Goal: Use online tool/utility: Utilize a website feature to perform a specific function

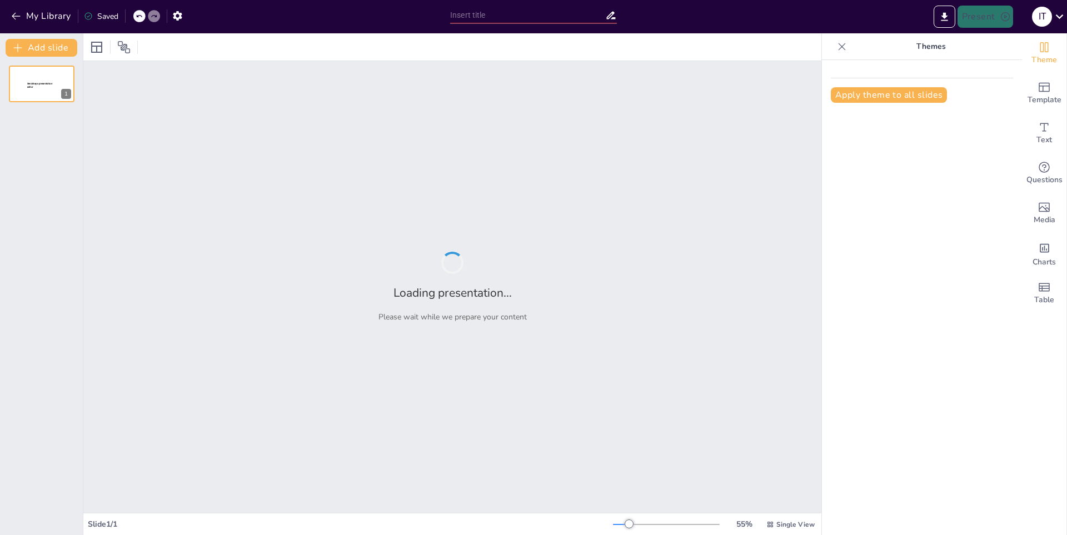
type input "La Diversidad de las Plantas: Un Viaje por el [PERSON_NAME] Vegetal"
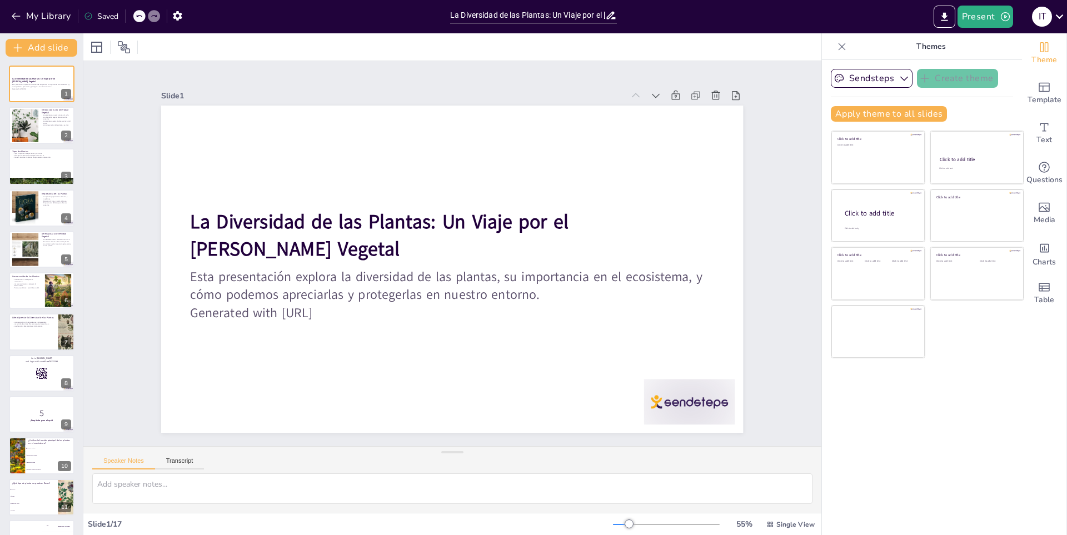
checkbox input "true"
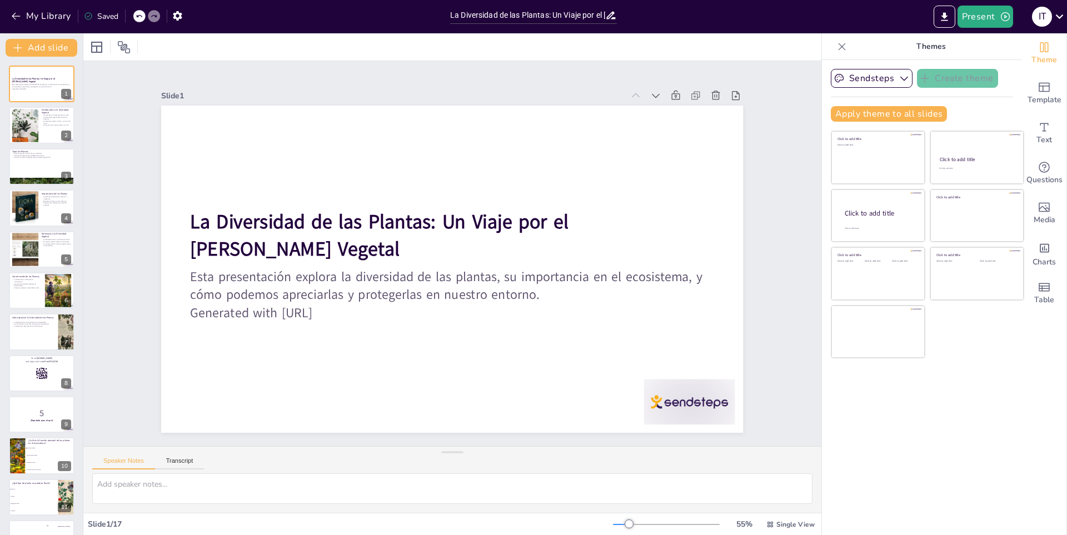
checkbox input "true"
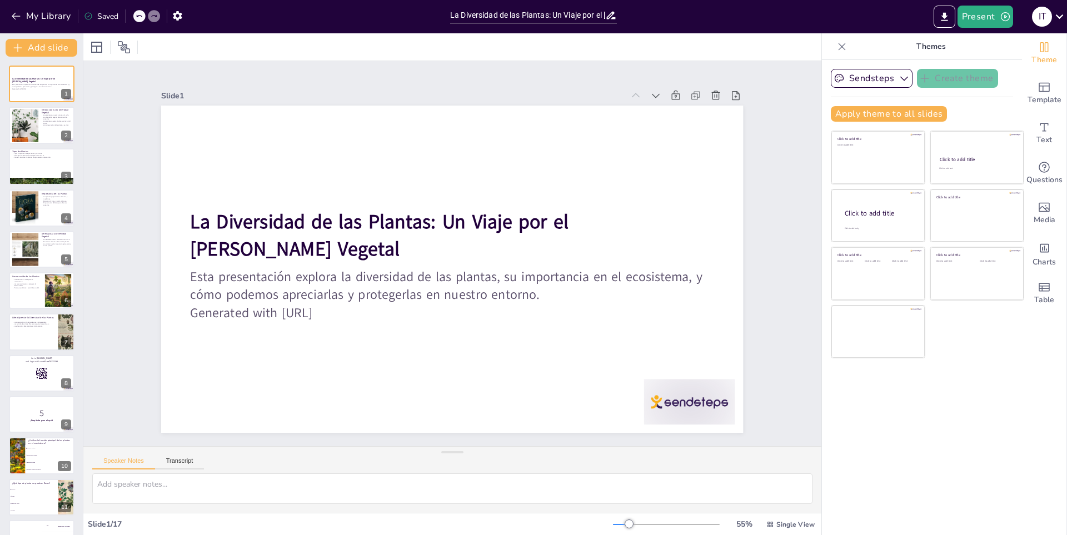
click at [764, 168] on div "Slide 1 La Diversidad de las Plantas: Un Viaje por el [PERSON_NAME] Vegetal Est…" at bounding box center [452, 254] width 678 height 424
checkbox input "true"
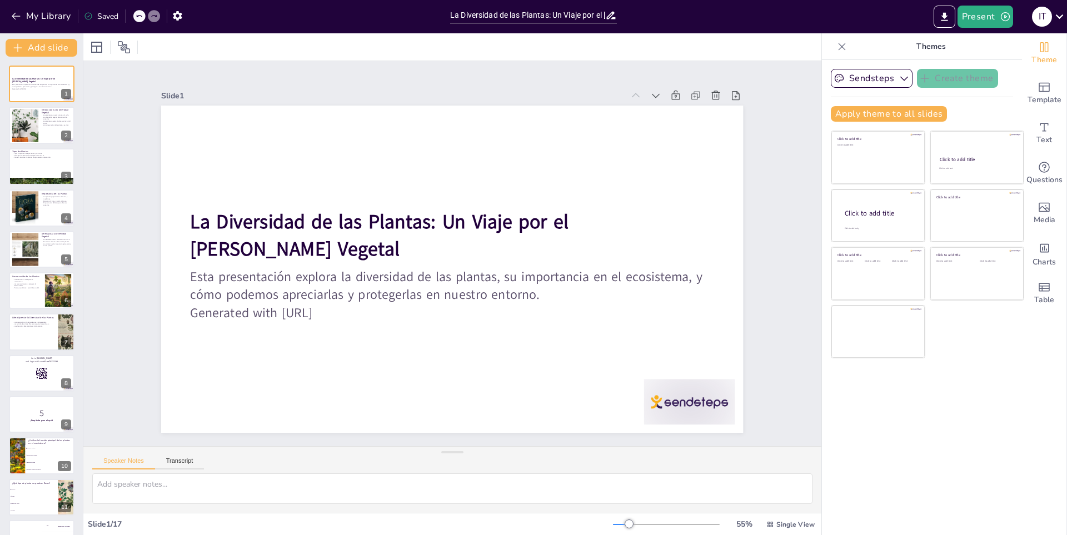
checkbox input "true"
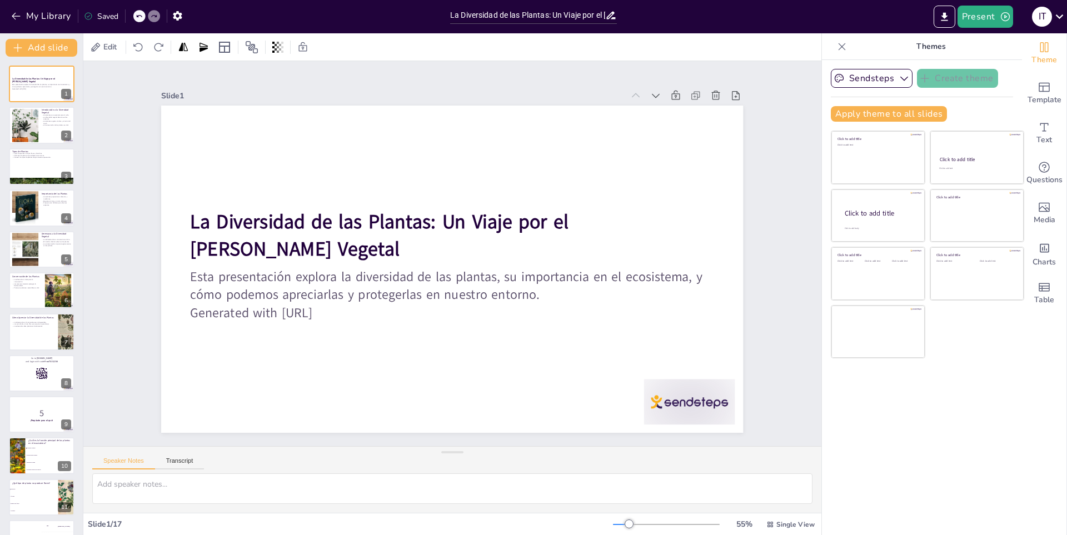
checkbox input "true"
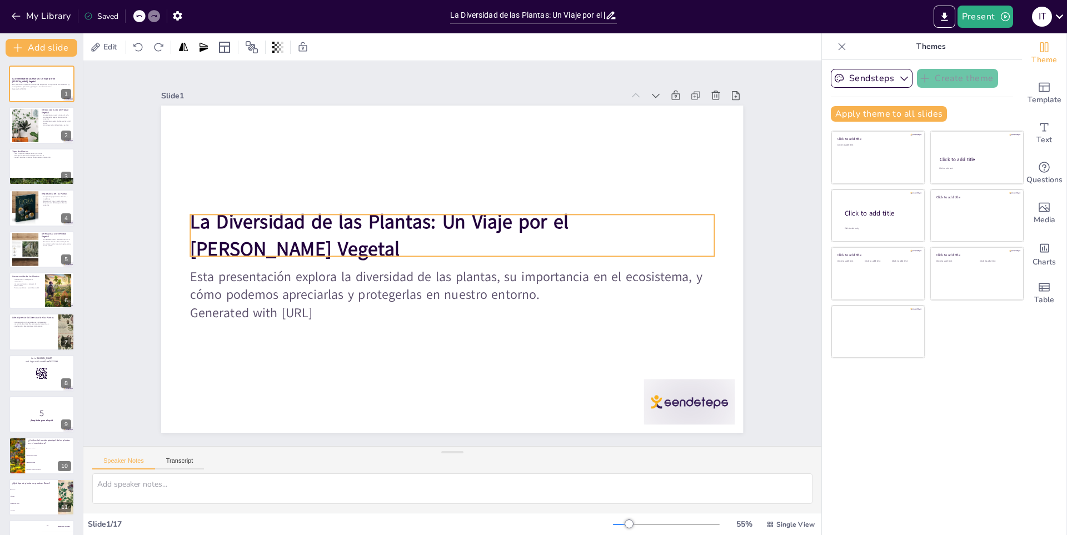
checkbox input "true"
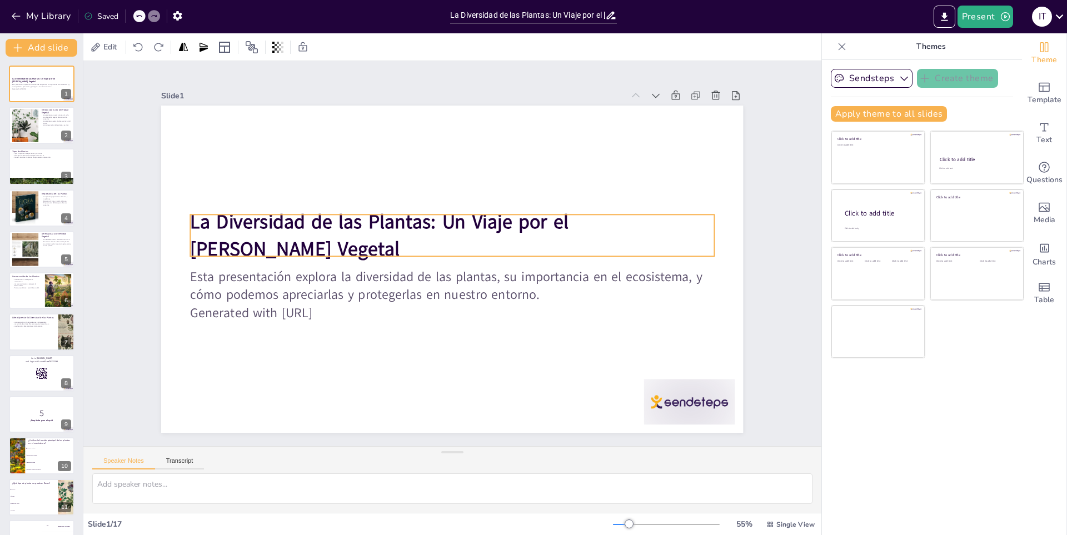
checkbox input "true"
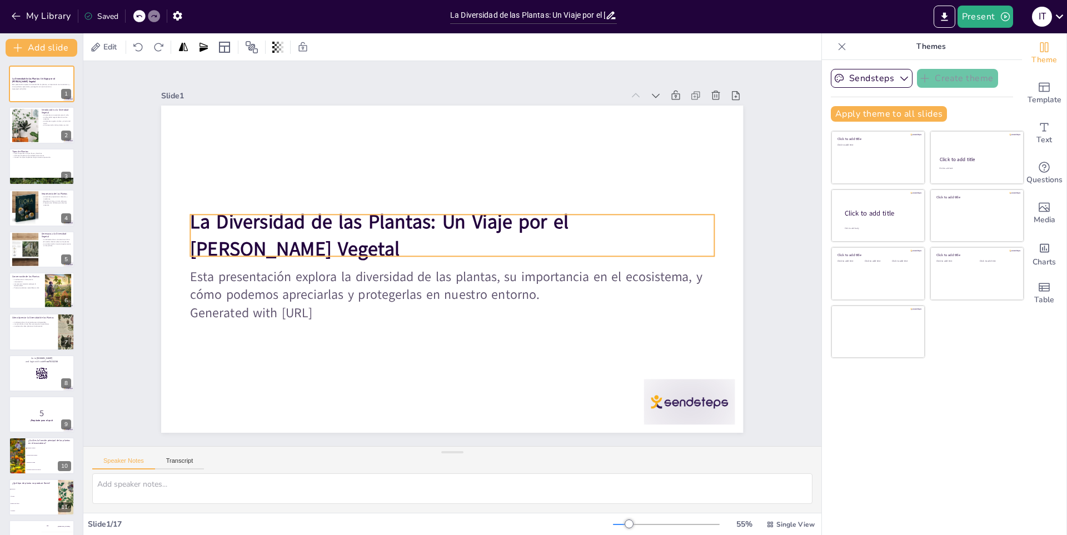
checkbox input "true"
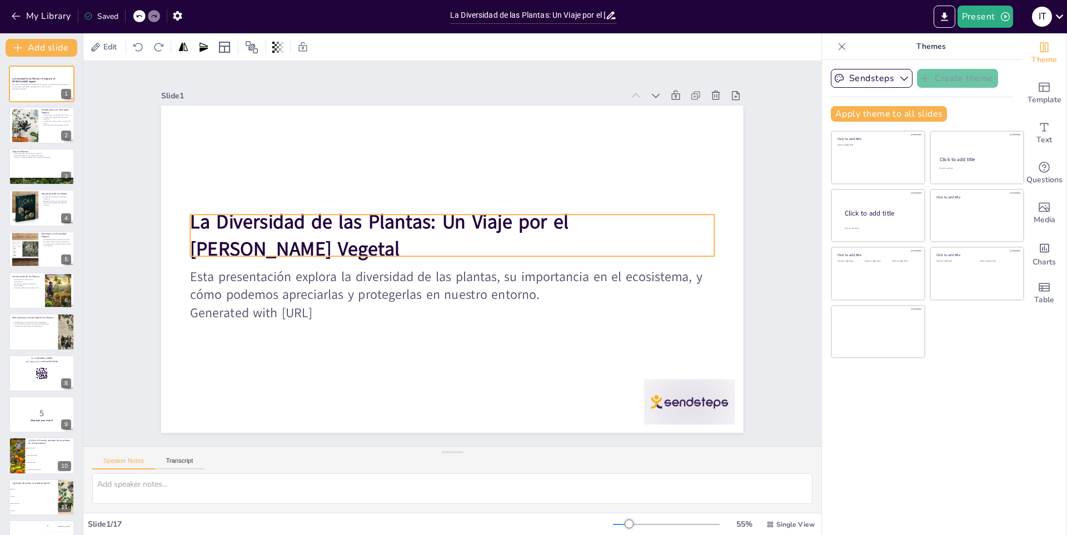
checkbox input "true"
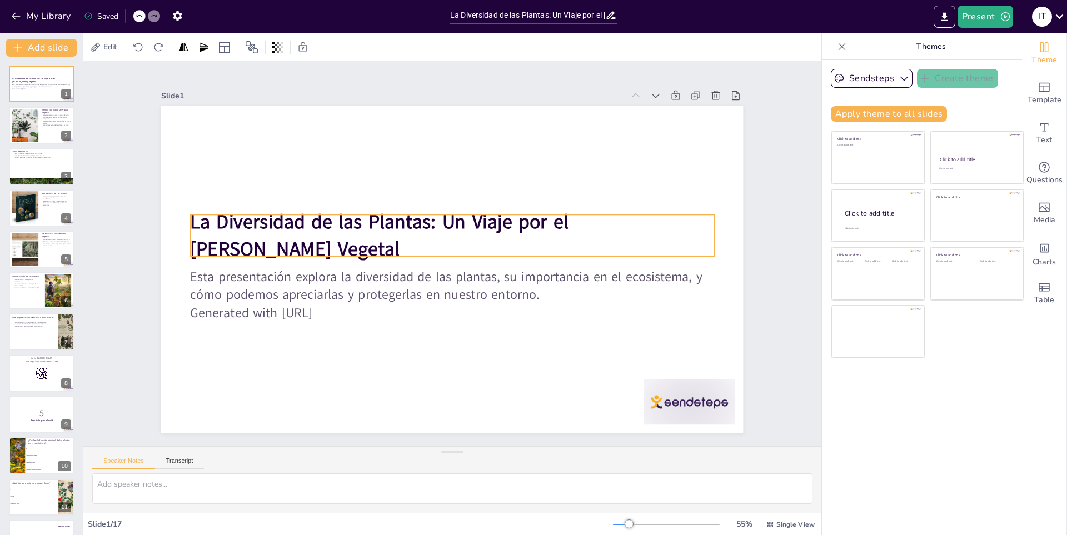
checkbox input "true"
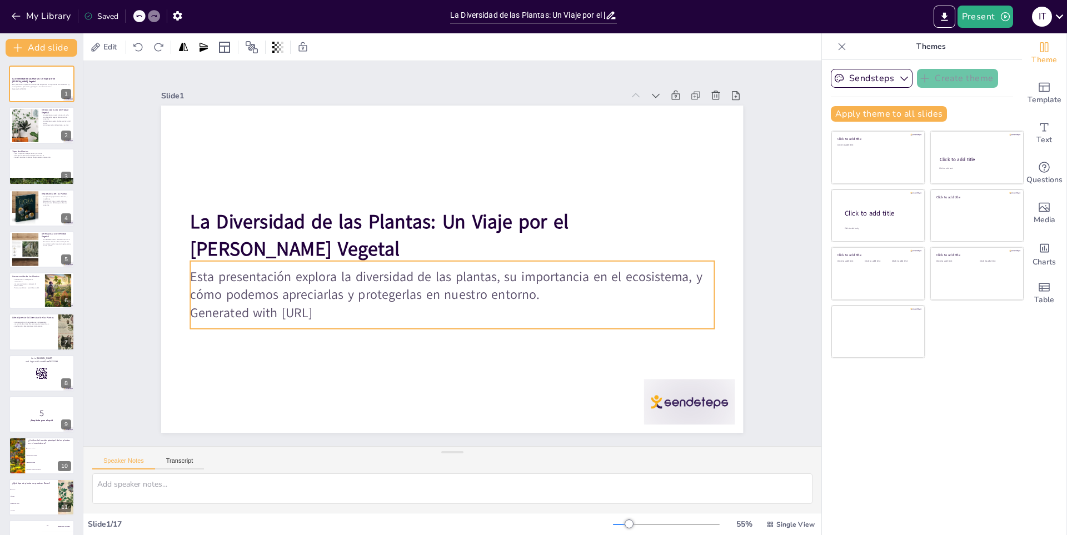
checkbox input "true"
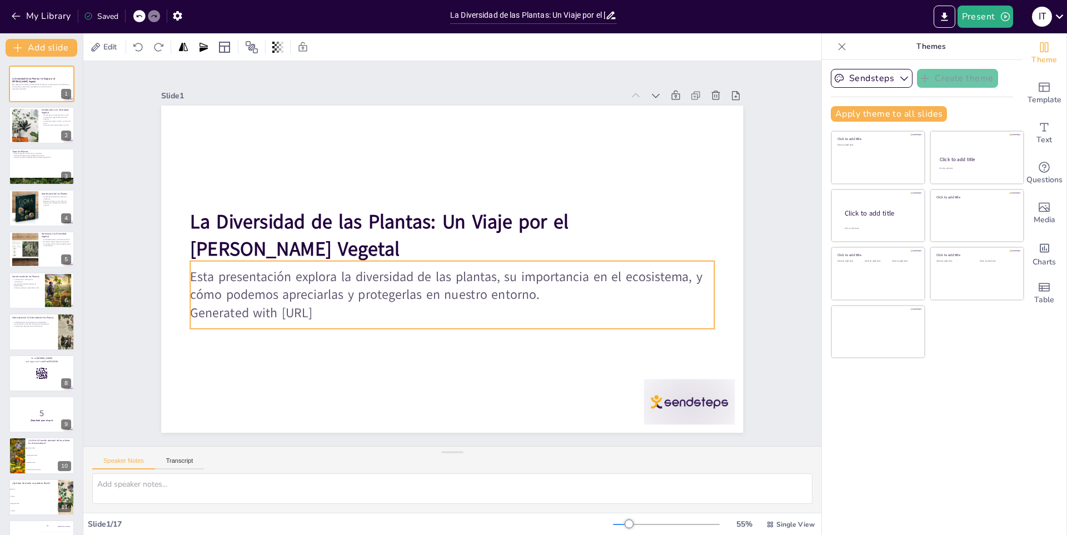
checkbox input "true"
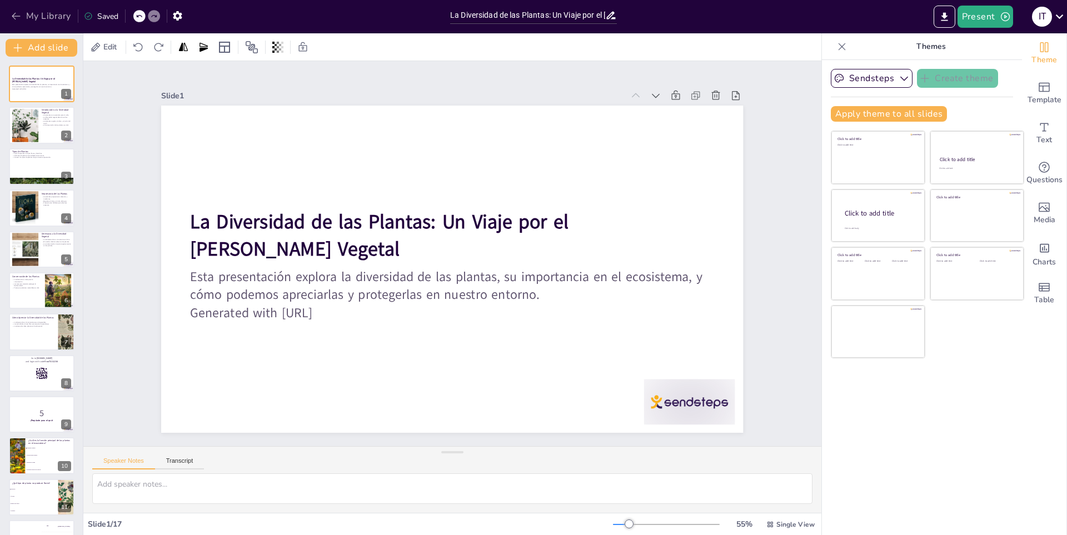
click at [11, 14] on icon "button" at bounding box center [16, 16] width 11 height 11
